Goal: Check status: Check status

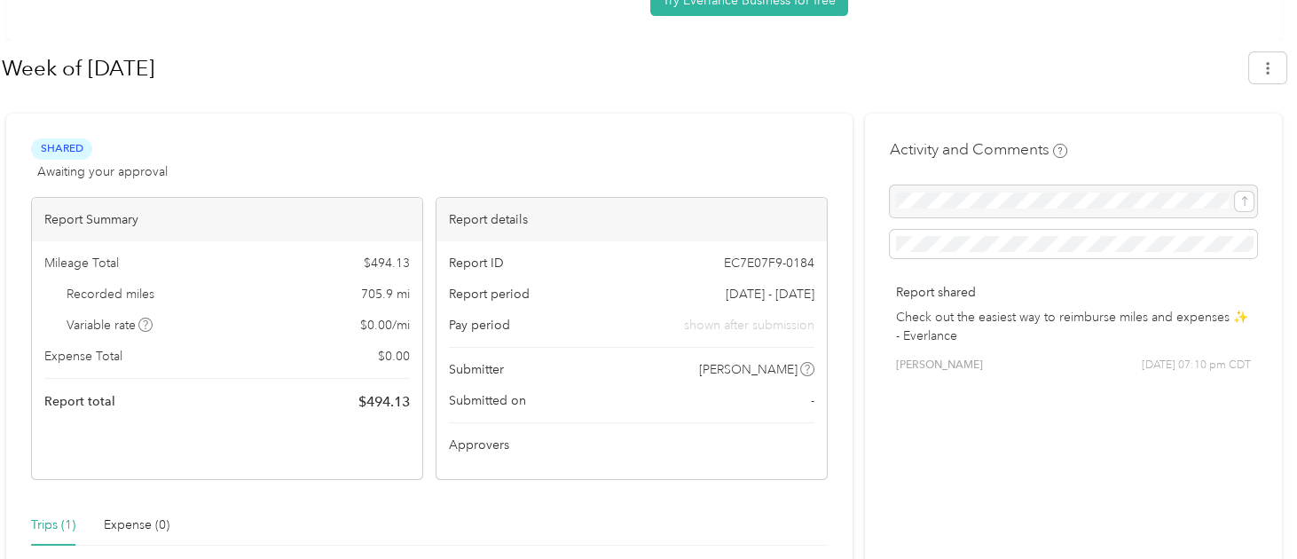
scroll to position [354, 0]
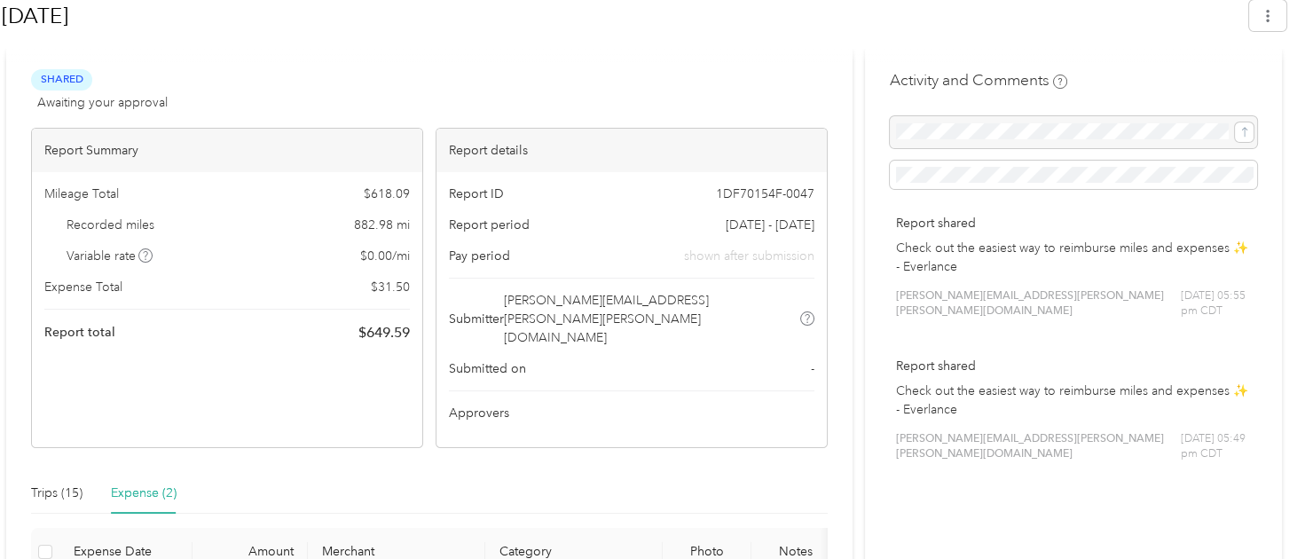
scroll to position [237, 0]
